Goal: Find specific page/section: Find specific page/section

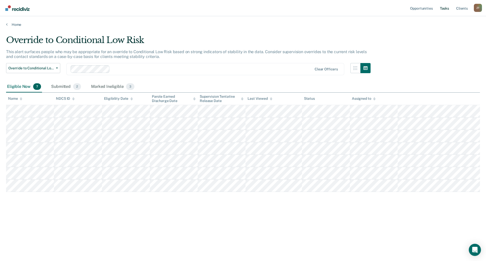
click at [442, 9] on link "Tasks" at bounding box center [444, 8] width 11 height 16
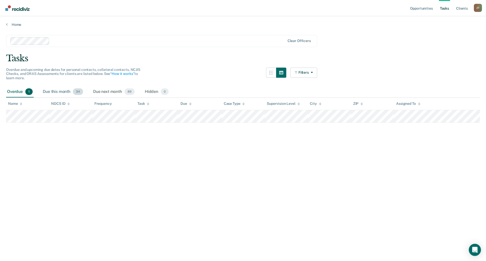
click at [51, 92] on div "Due this month 34" at bounding box center [63, 91] width 42 height 11
